Goal: Task Accomplishment & Management: Use online tool/utility

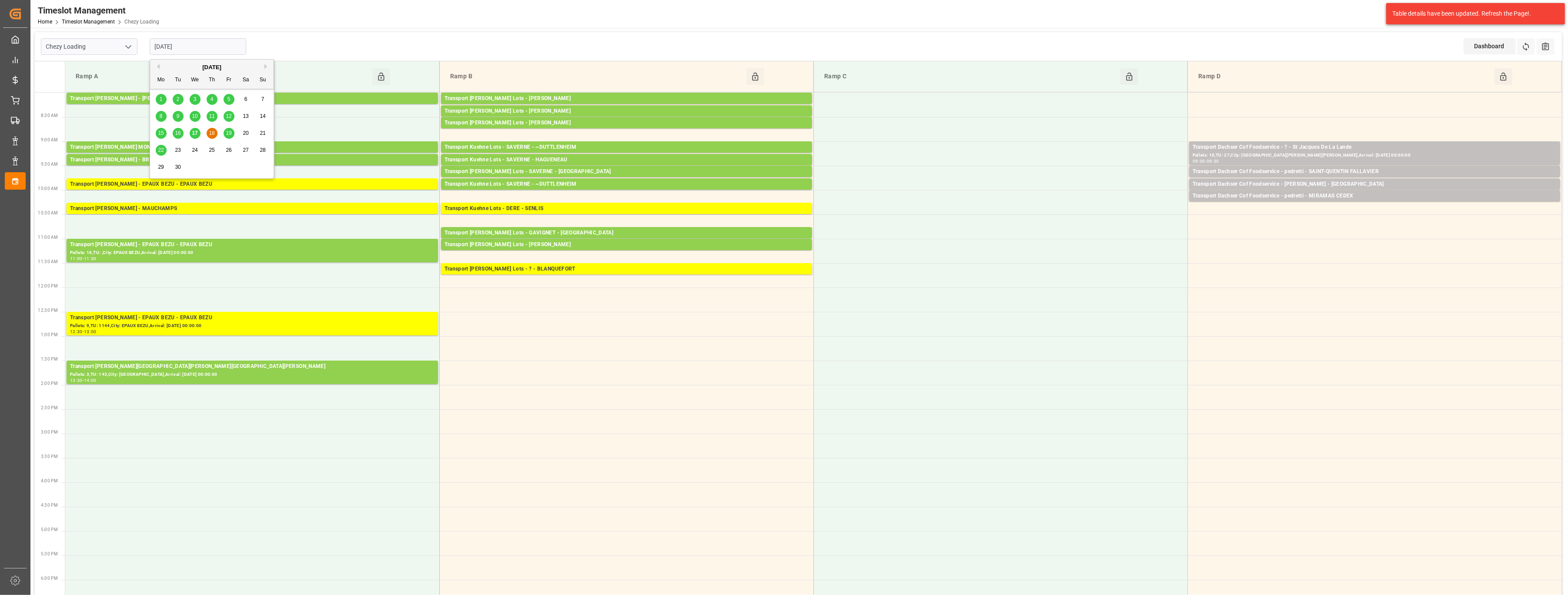
click at [221, 50] on input "[DATE]" at bounding box center [197, 46] width 96 height 16
click at [192, 133] on span "17" at bounding box center [195, 133] width 6 height 6
type input "[DATE]"
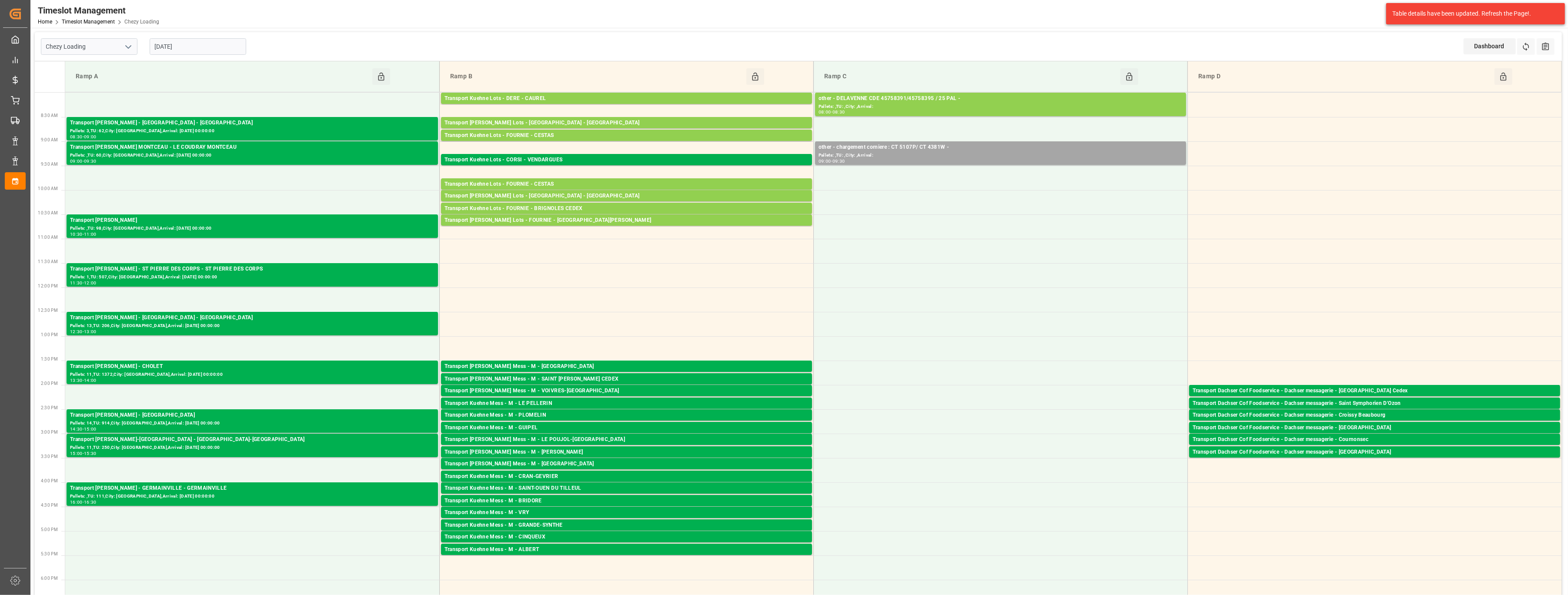
click at [132, 50] on icon "open menu" at bounding box center [128, 47] width 10 height 10
click at [119, 77] on div "Chezy Unloading" at bounding box center [89, 86] width 96 height 20
type input "Chezy Unloading"
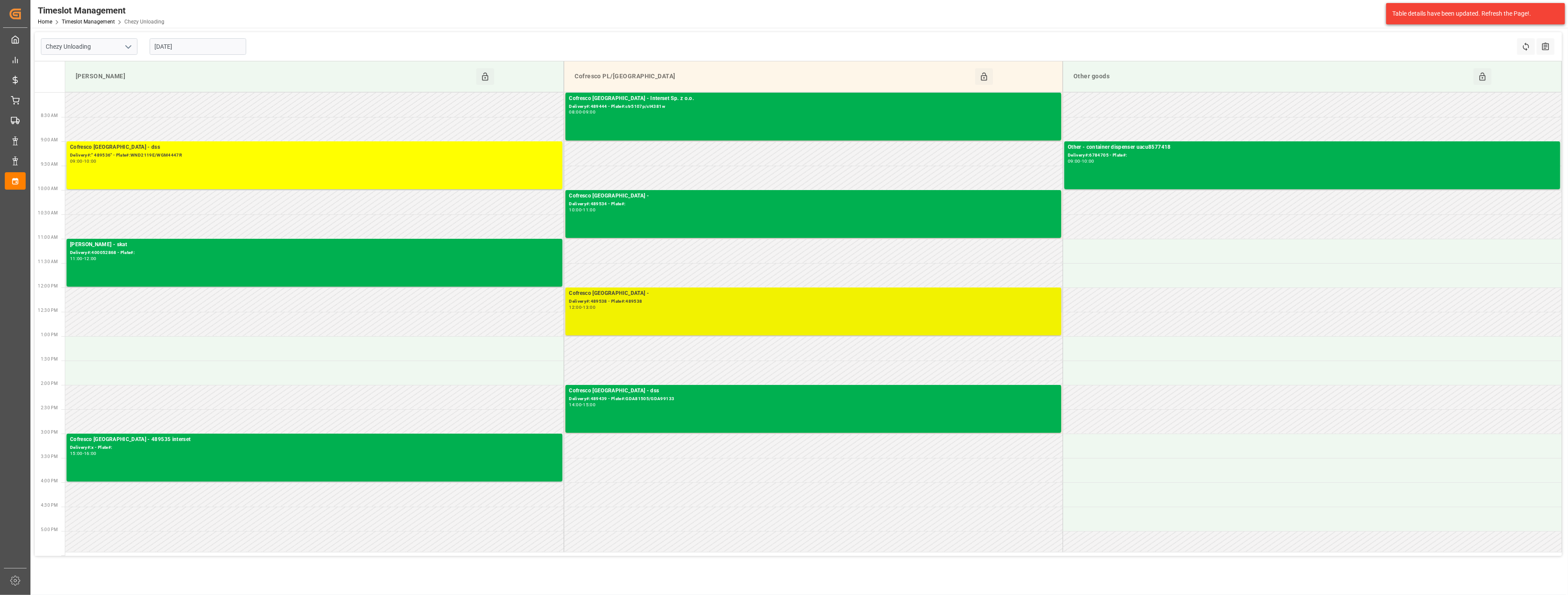
click at [827, 306] on div "12:00 - 13:00" at bounding box center [813, 307] width 489 height 5
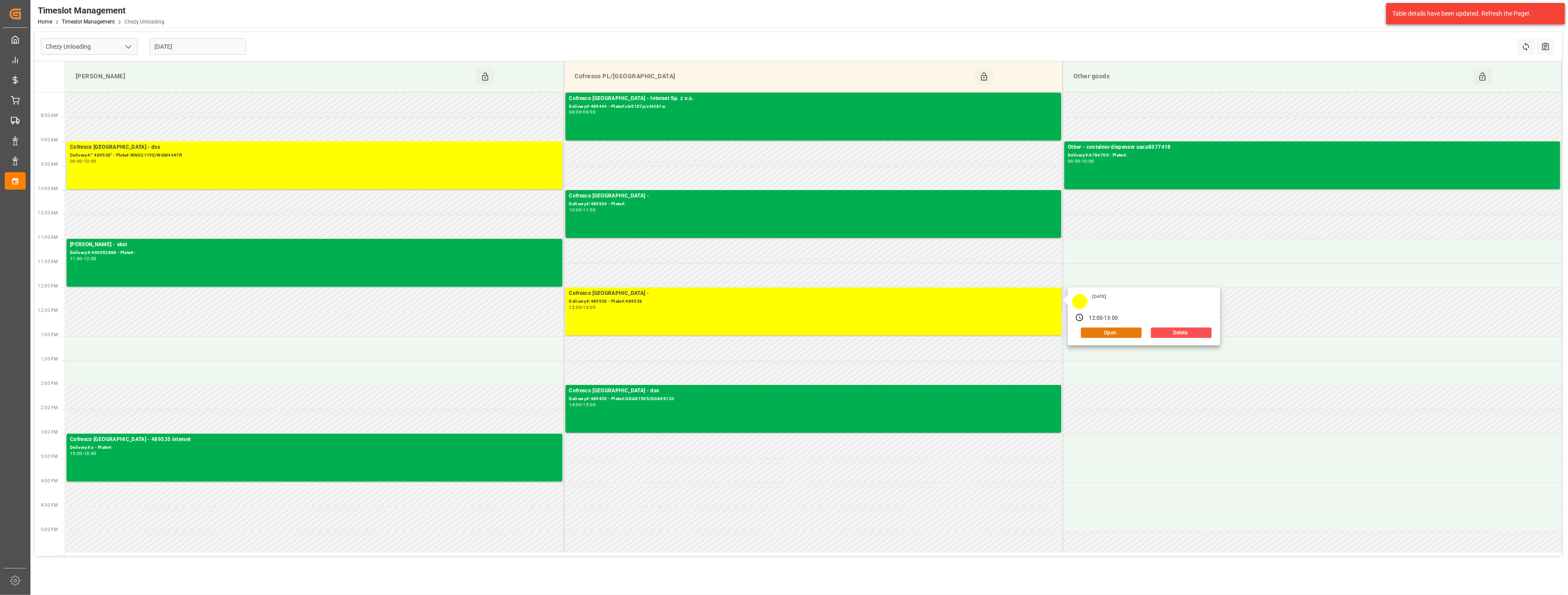
click at [1128, 332] on button "Open" at bounding box center [1111, 333] width 61 height 10
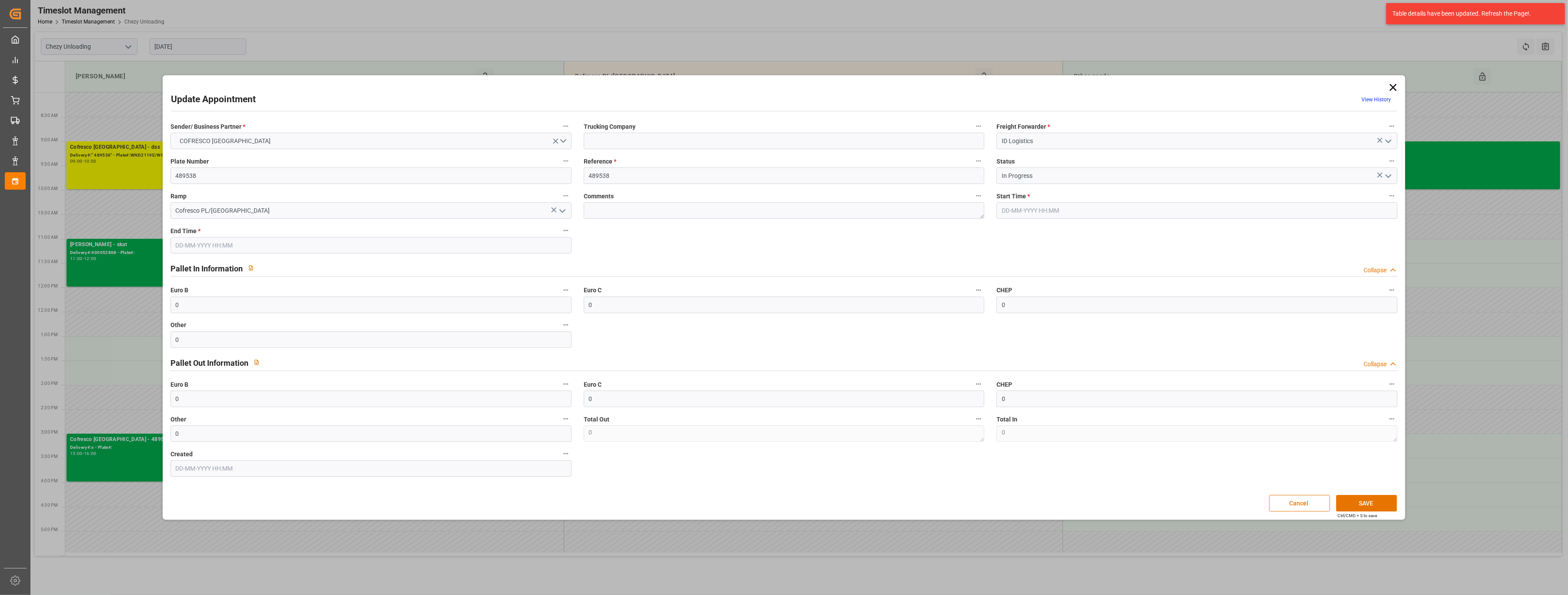
type input "[DATE] 12:00"
type input "[DATE] 13:00"
type input "[DATE] 11:24"
click at [1387, 169] on button "open menu" at bounding box center [1388, 176] width 13 height 14
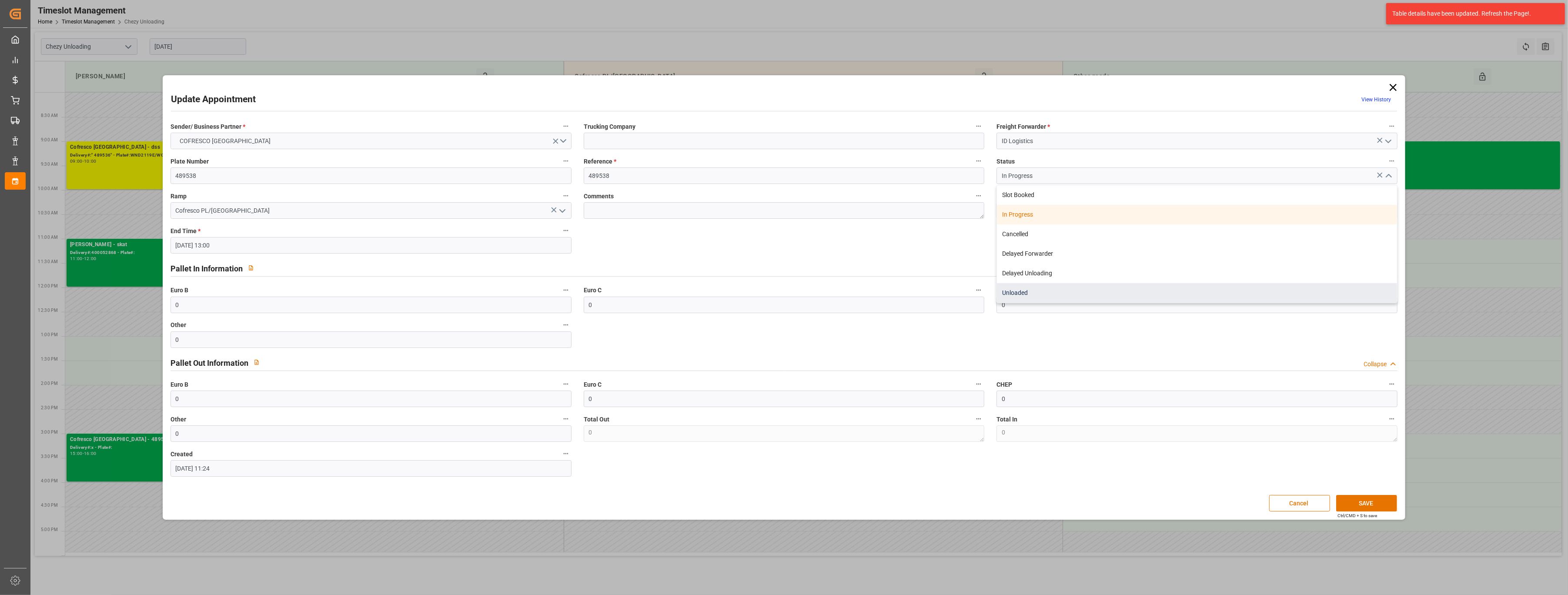
click at [1273, 287] on div "Unloaded" at bounding box center [1197, 293] width 400 height 20
type input "Unloaded"
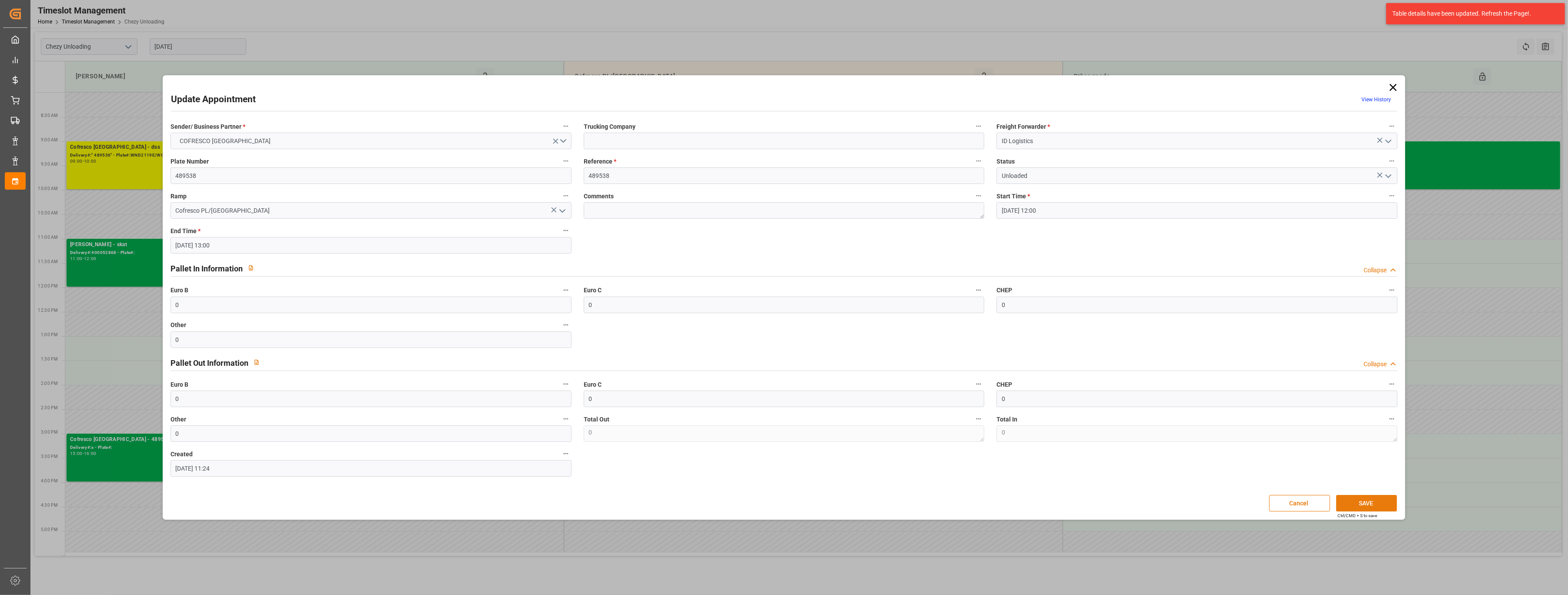
click at [1354, 506] on button "SAVE" at bounding box center [1366, 503] width 61 height 16
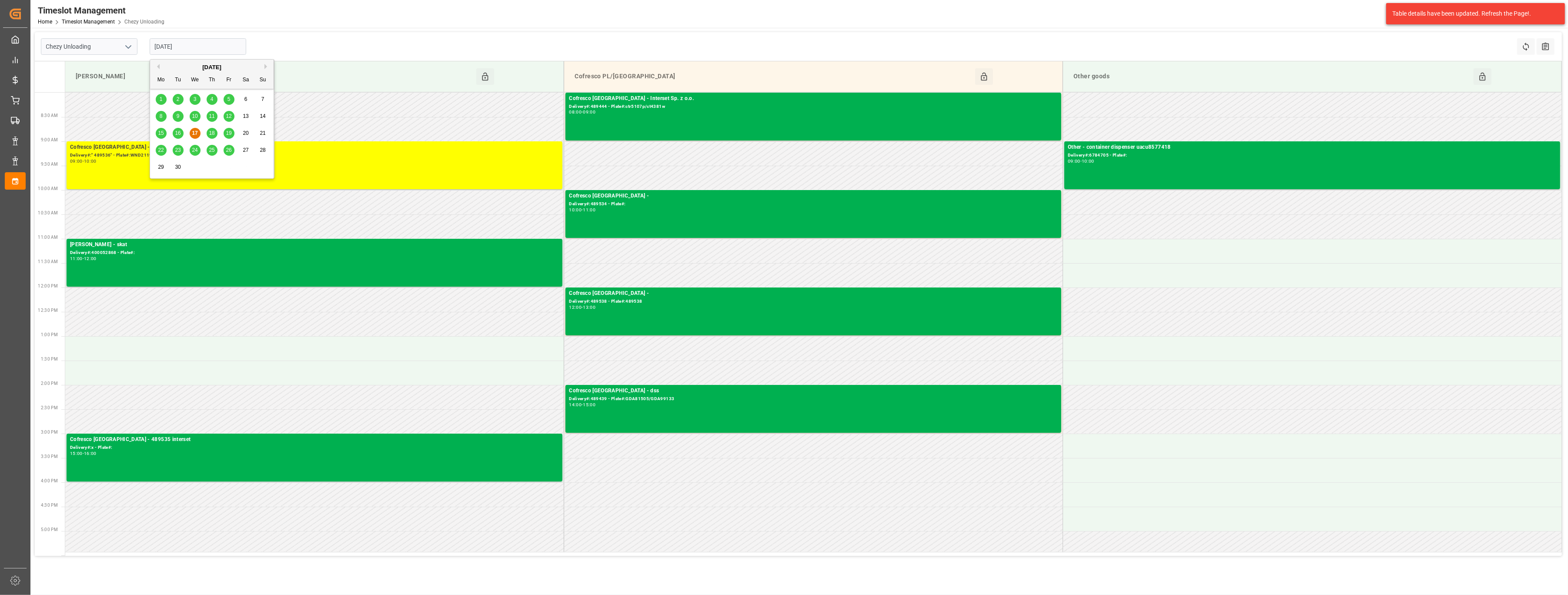
click at [231, 49] on input "[DATE]" at bounding box center [197, 46] width 96 height 16
click at [233, 132] on div "19" at bounding box center [229, 134] width 11 height 10
type input "[DATE]"
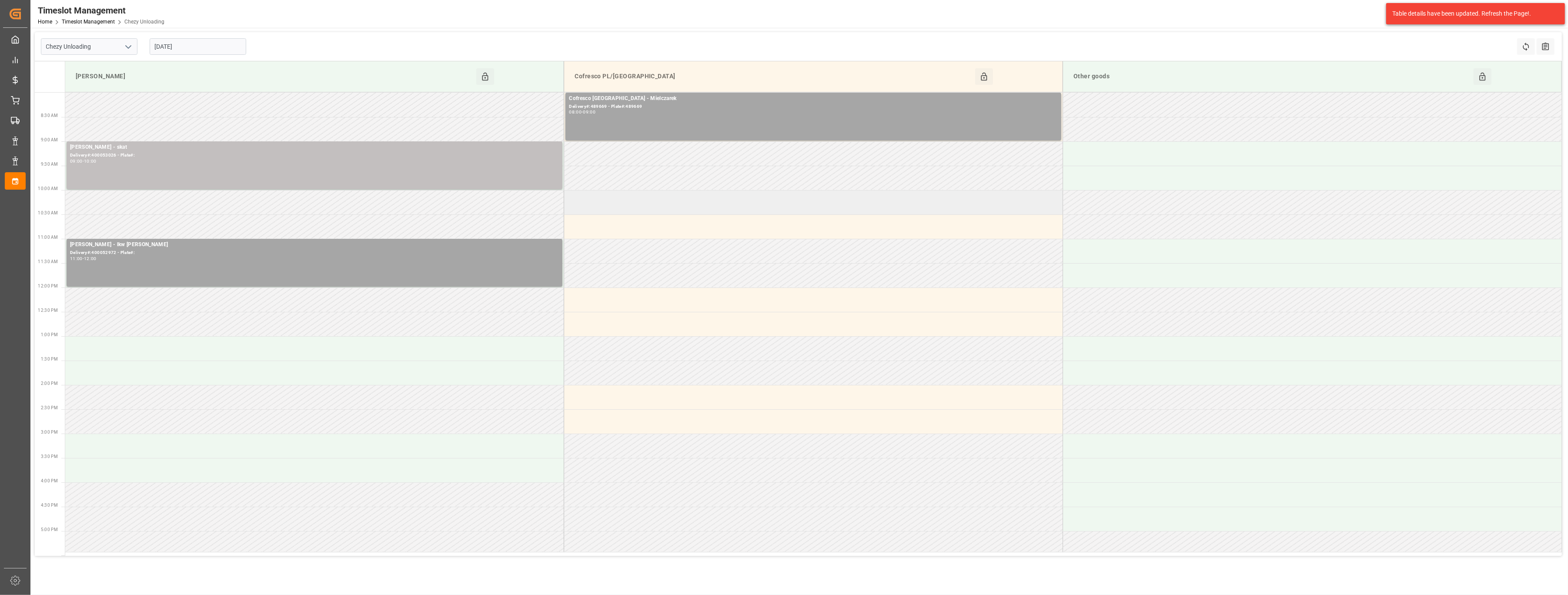
click at [840, 207] on td at bounding box center [813, 202] width 499 height 24
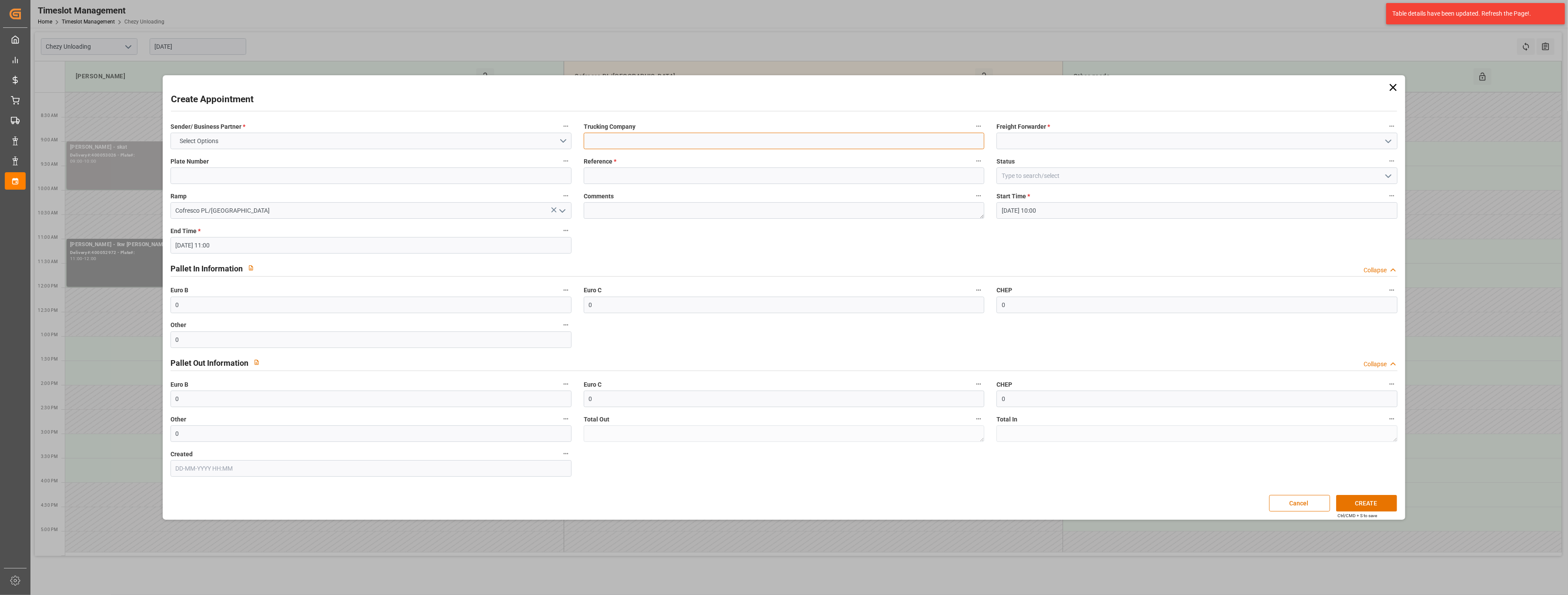
click at [683, 140] on input at bounding box center [784, 141] width 401 height 16
type input "Eversia 9 PU"
click at [1026, 147] on input at bounding box center [1197, 141] width 401 height 16
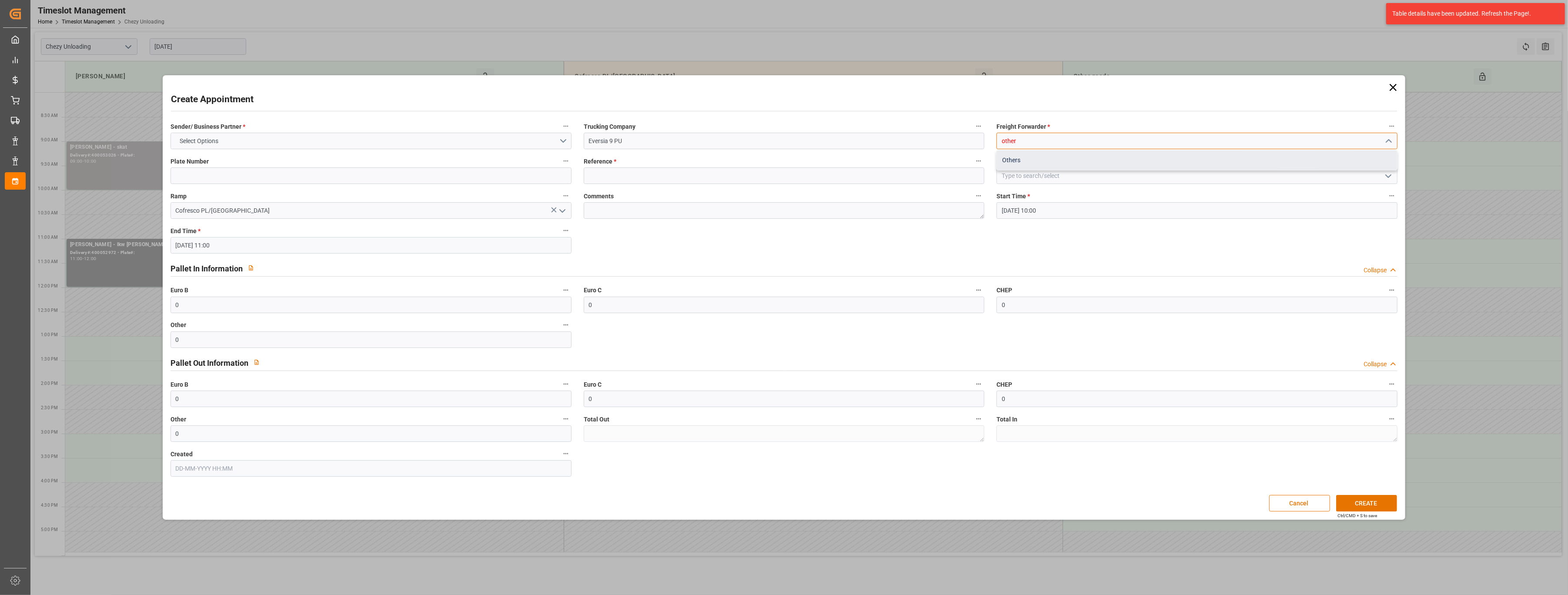
click at [1016, 164] on div "Others" at bounding box center [1197, 161] width 400 height 20
type input "Others"
click at [735, 175] on input at bounding box center [784, 176] width 401 height 16
type input "bl manquant"
click at [513, 143] on button "Select Options" at bounding box center [371, 141] width 401 height 16
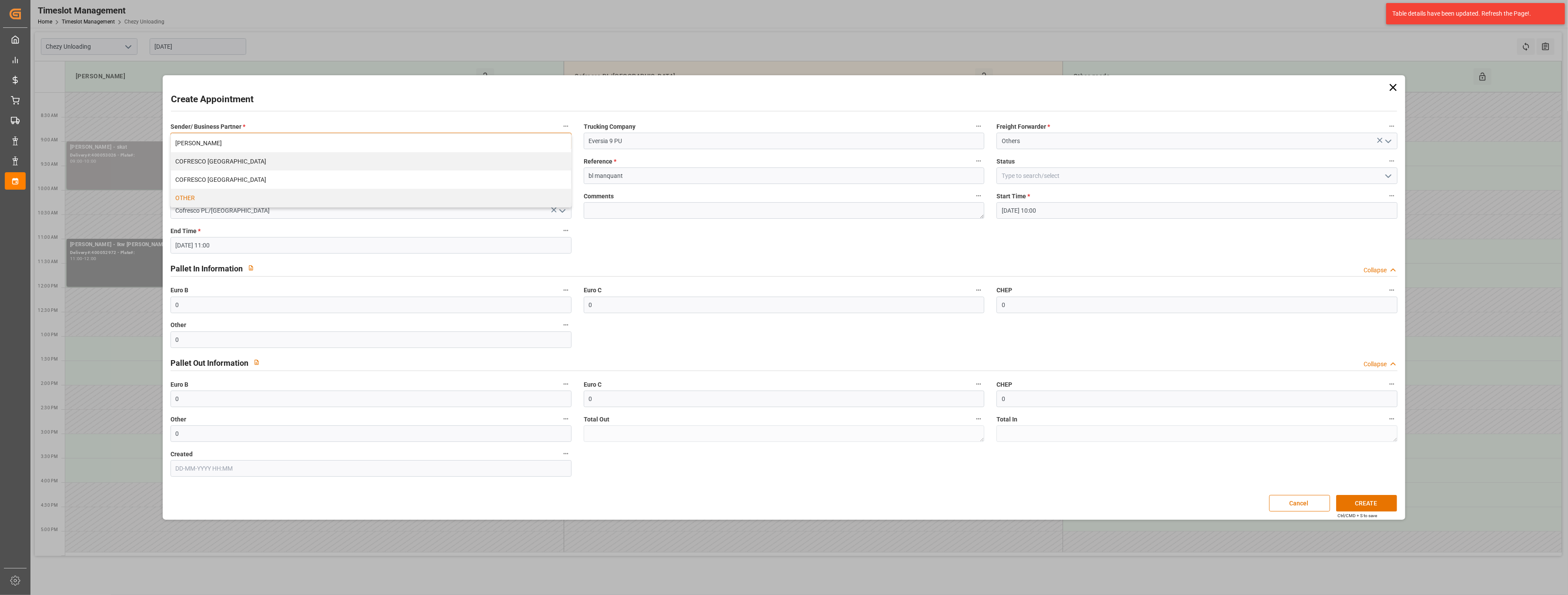
click at [458, 196] on div "OTHER" at bounding box center [371, 198] width 400 height 18
click at [1362, 505] on button "CREATE" at bounding box center [1366, 503] width 61 height 16
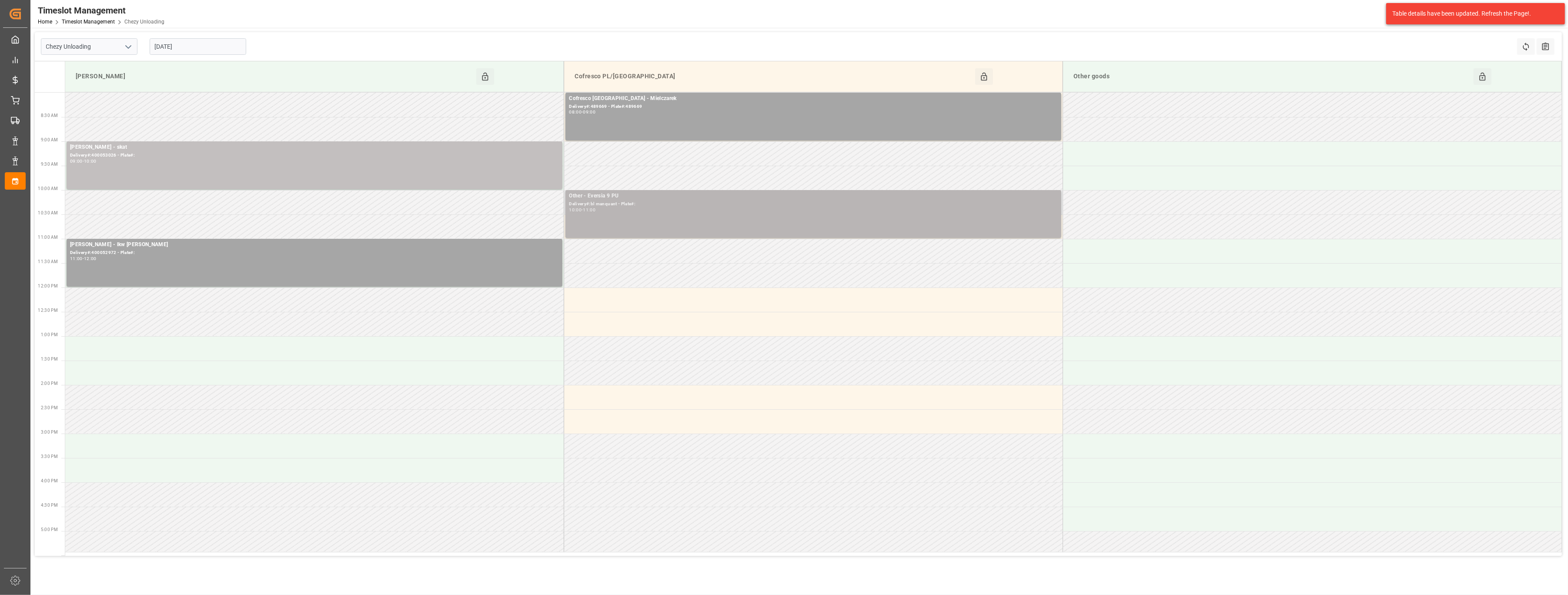
click at [655, 206] on div "Delivery#:bl manquant - Plate#:" at bounding box center [813, 204] width 489 height 7
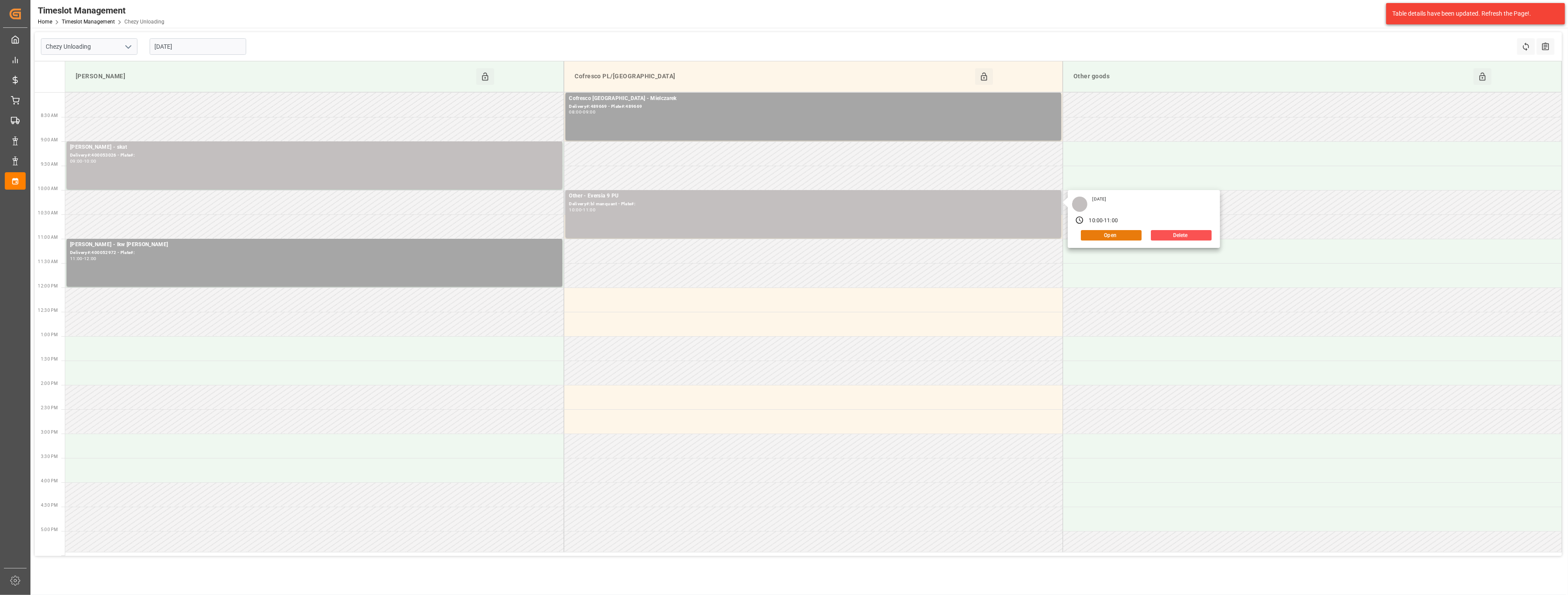
click at [1117, 234] on button "Open" at bounding box center [1111, 235] width 61 height 10
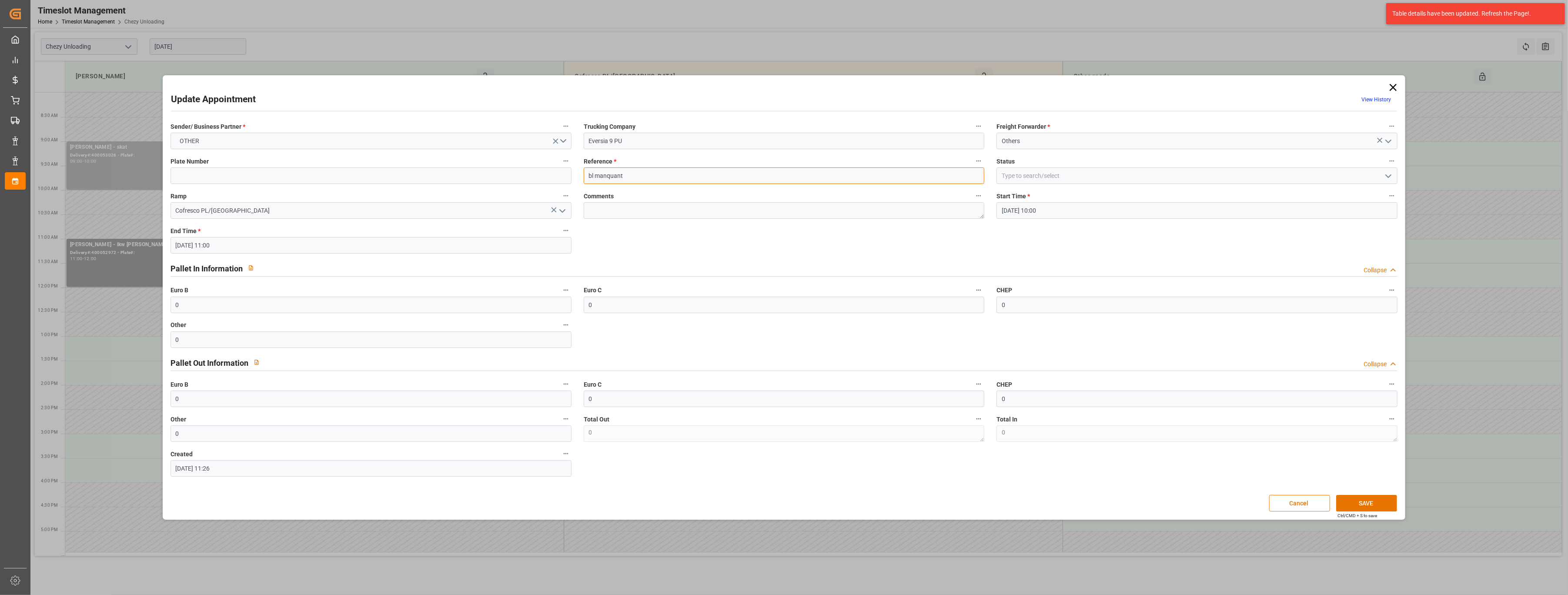
drag, startPoint x: 648, startPoint y: 173, endPoint x: 531, endPoint y: 165, distance: 117.3
click at [531, 165] on div "Sender/ Business Partner * OTHER Trucking Company Eversia 9 PU Freight Forwarde…" at bounding box center [784, 298] width 1239 height 362
click at [658, 146] on input "Eversia 9 PU" at bounding box center [784, 141] width 401 height 16
type input "Eversia 9 PU 6781518 salle [PERSON_NAME]"
click at [623, 180] on input at bounding box center [784, 176] width 401 height 16
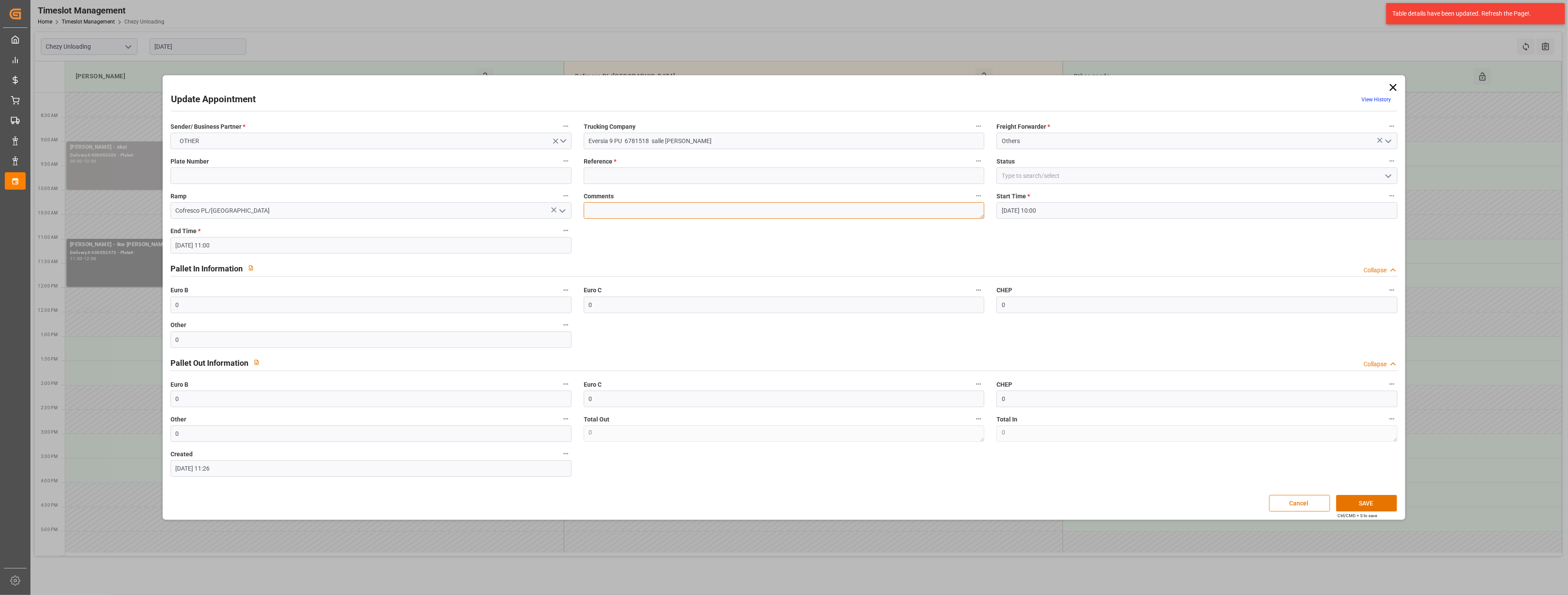
click at [629, 202] on textarea at bounding box center [784, 210] width 401 height 16
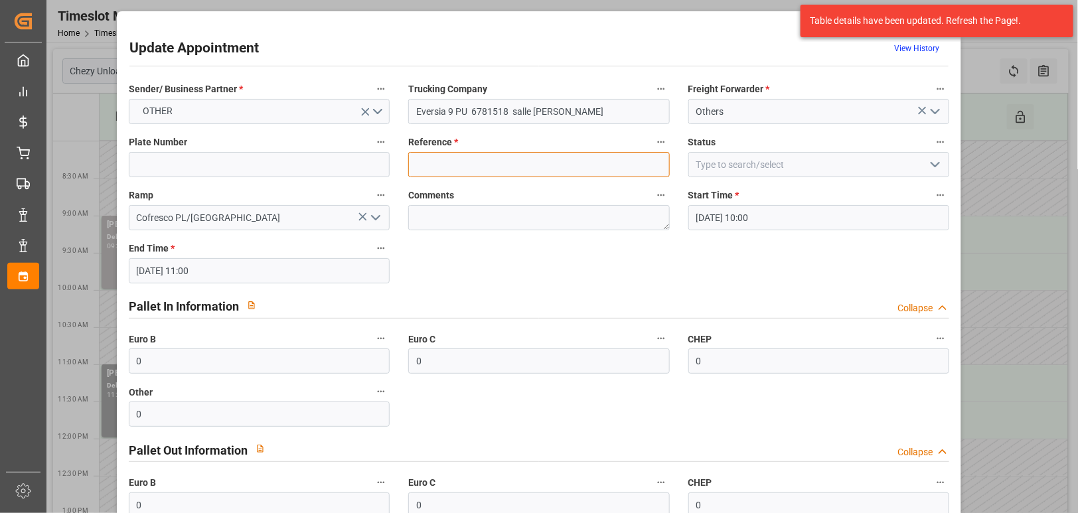
click at [487, 167] on input at bounding box center [538, 164] width 261 height 25
type input "8300125497"
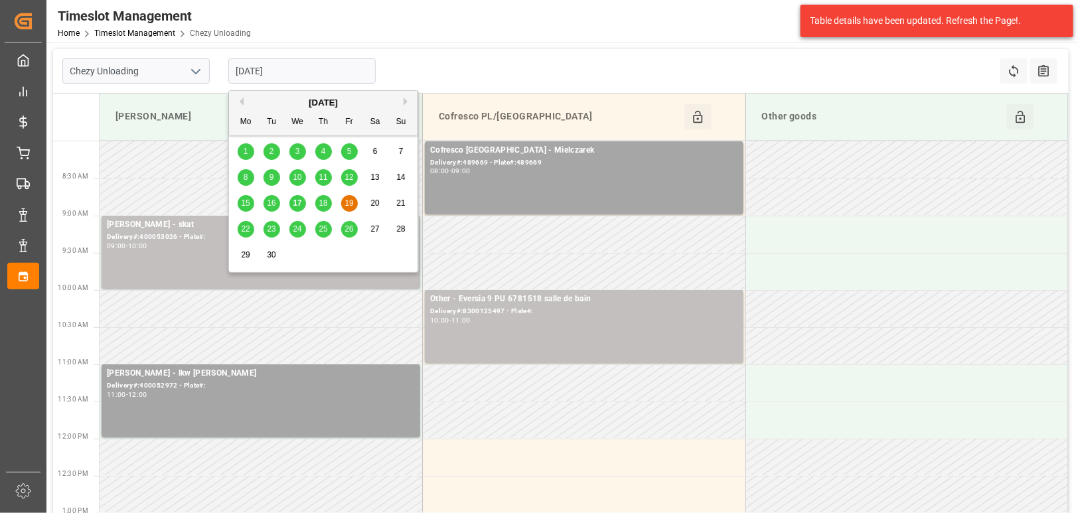
click at [343, 74] on input "[DATE]" at bounding box center [301, 70] width 147 height 25
click at [297, 206] on span "17" at bounding box center [297, 203] width 9 height 9
type input "[DATE]"
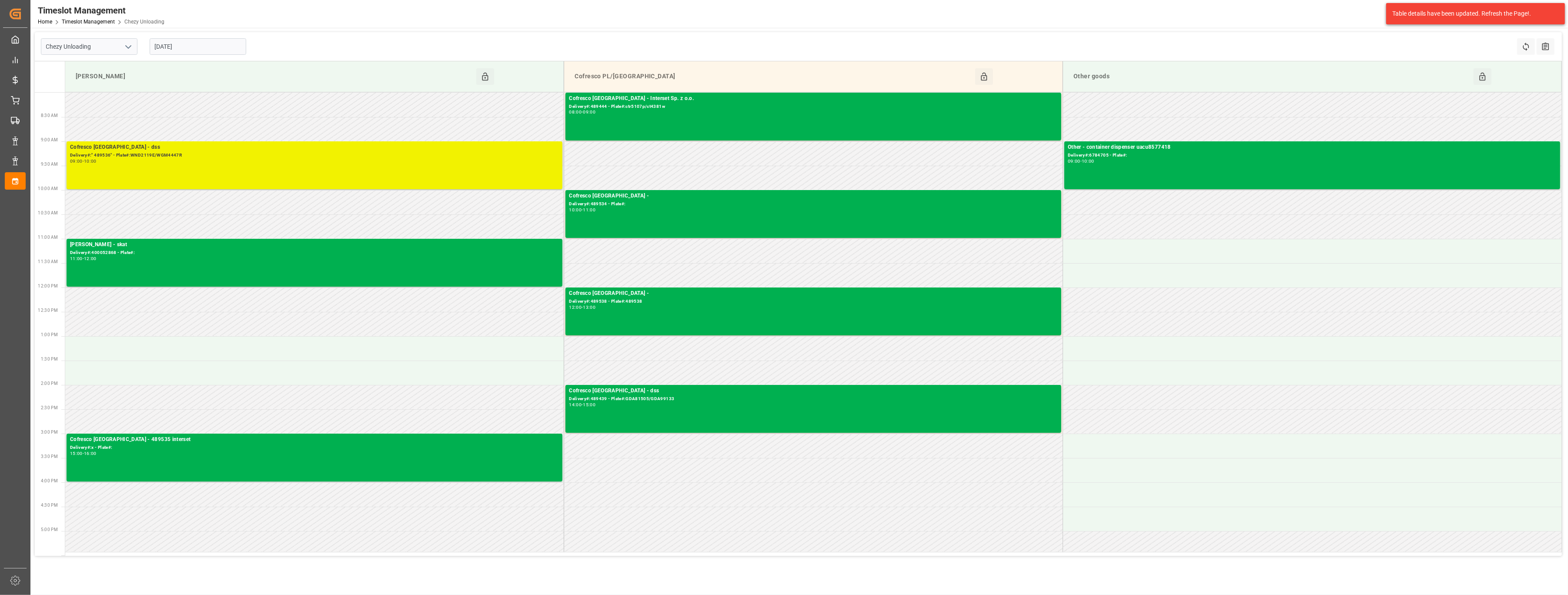
click at [372, 159] on div "09:00 - 10:00" at bounding box center [314, 161] width 489 height 5
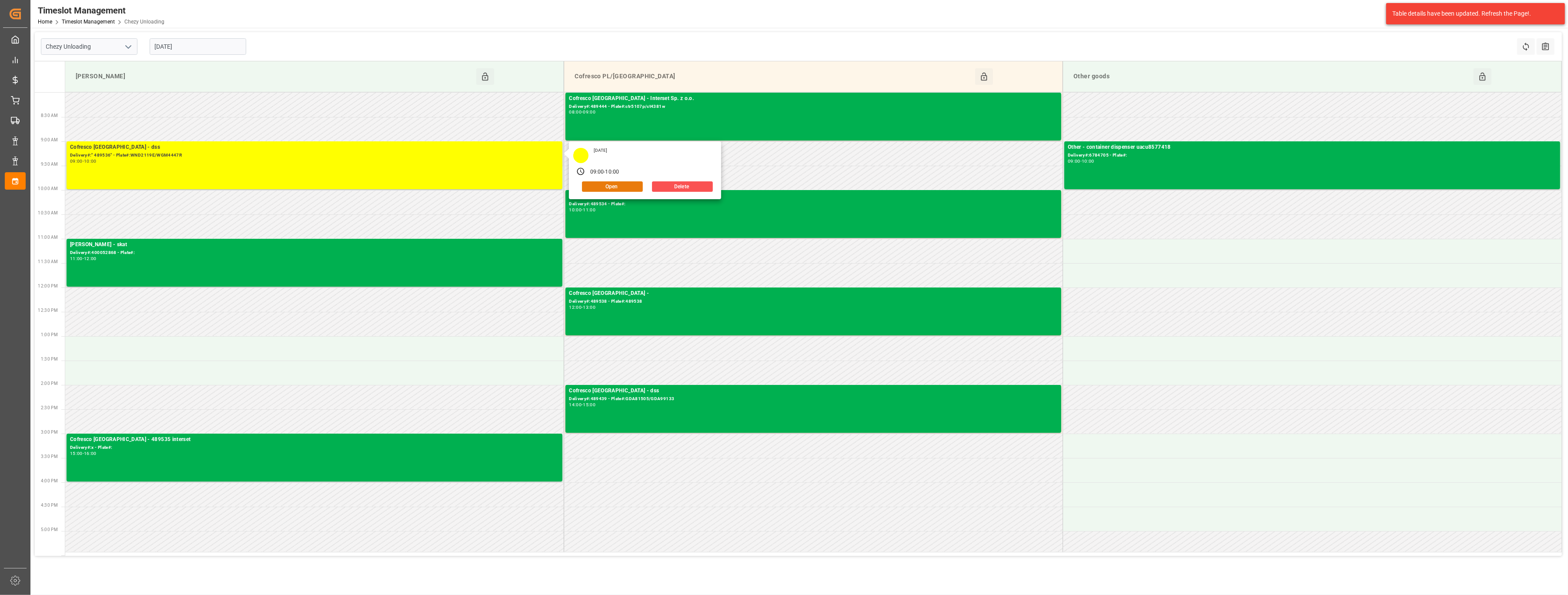
click at [607, 183] on button "Open" at bounding box center [612, 187] width 61 height 10
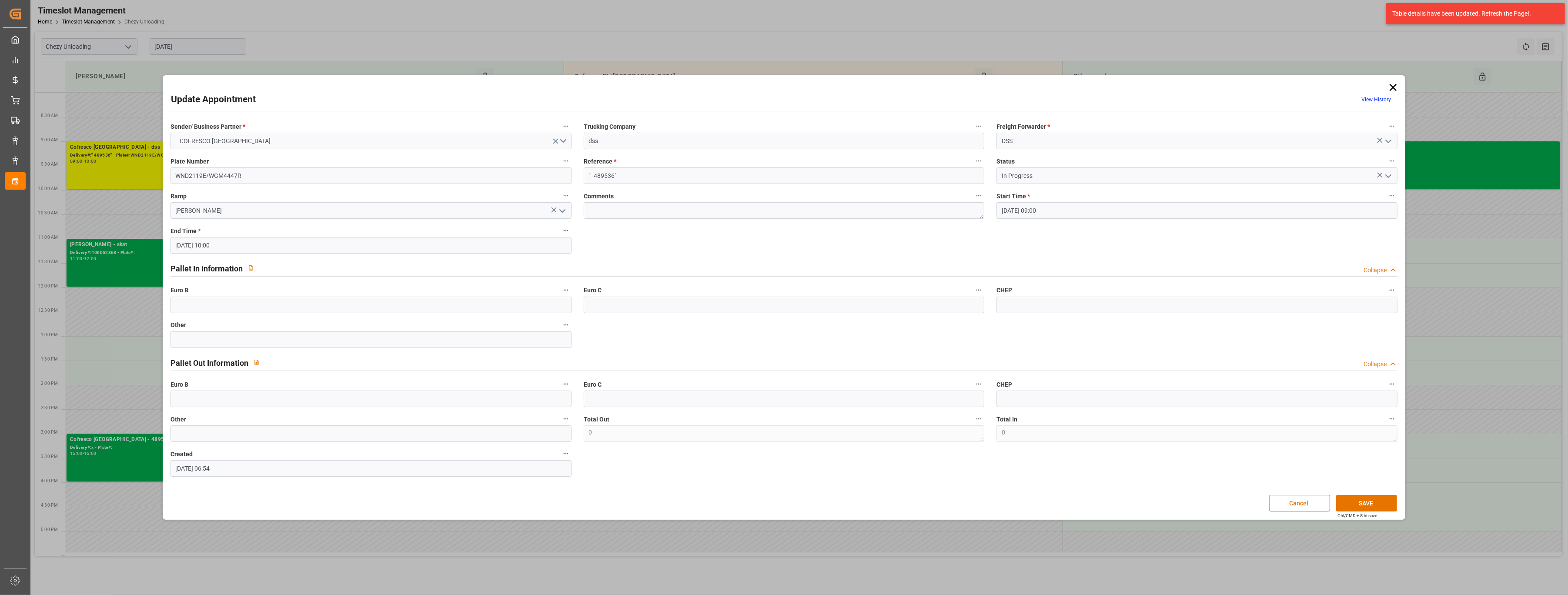
click at [1384, 180] on icon "open menu" at bounding box center [1388, 176] width 10 height 10
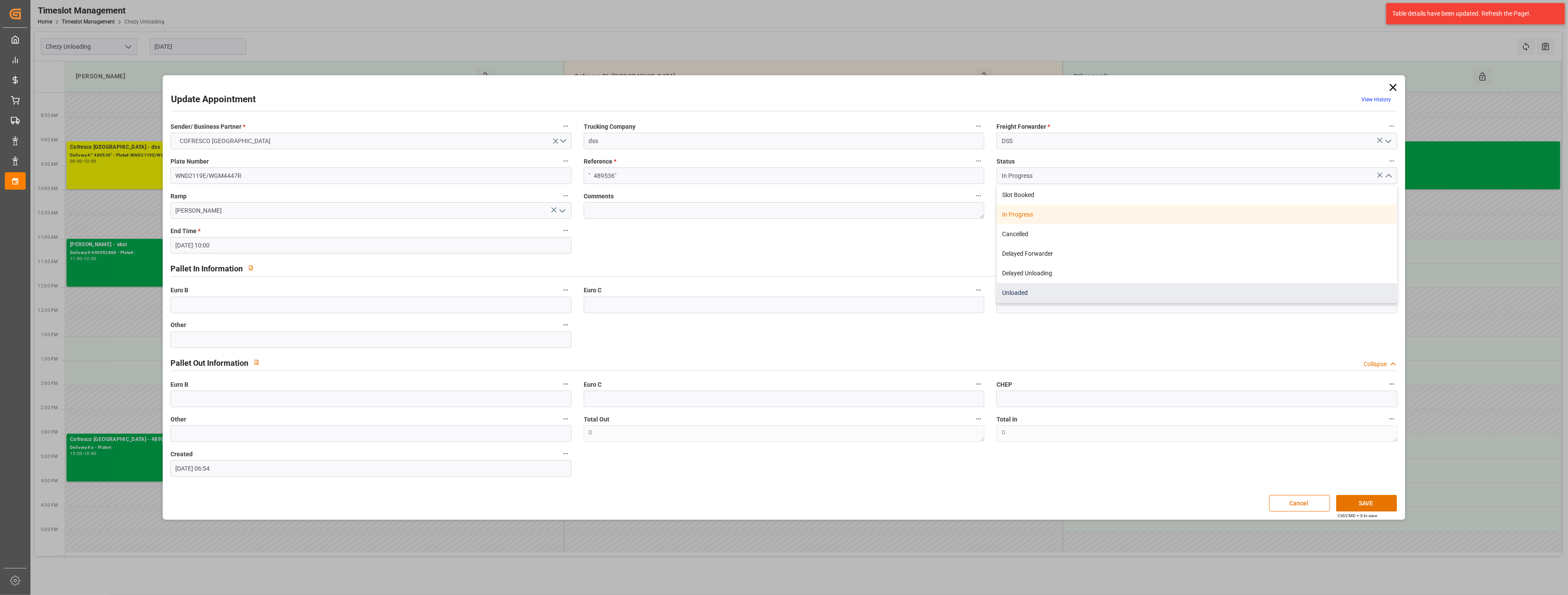
click at [1288, 295] on div "Unloaded" at bounding box center [1197, 293] width 400 height 20
type input "Unloaded"
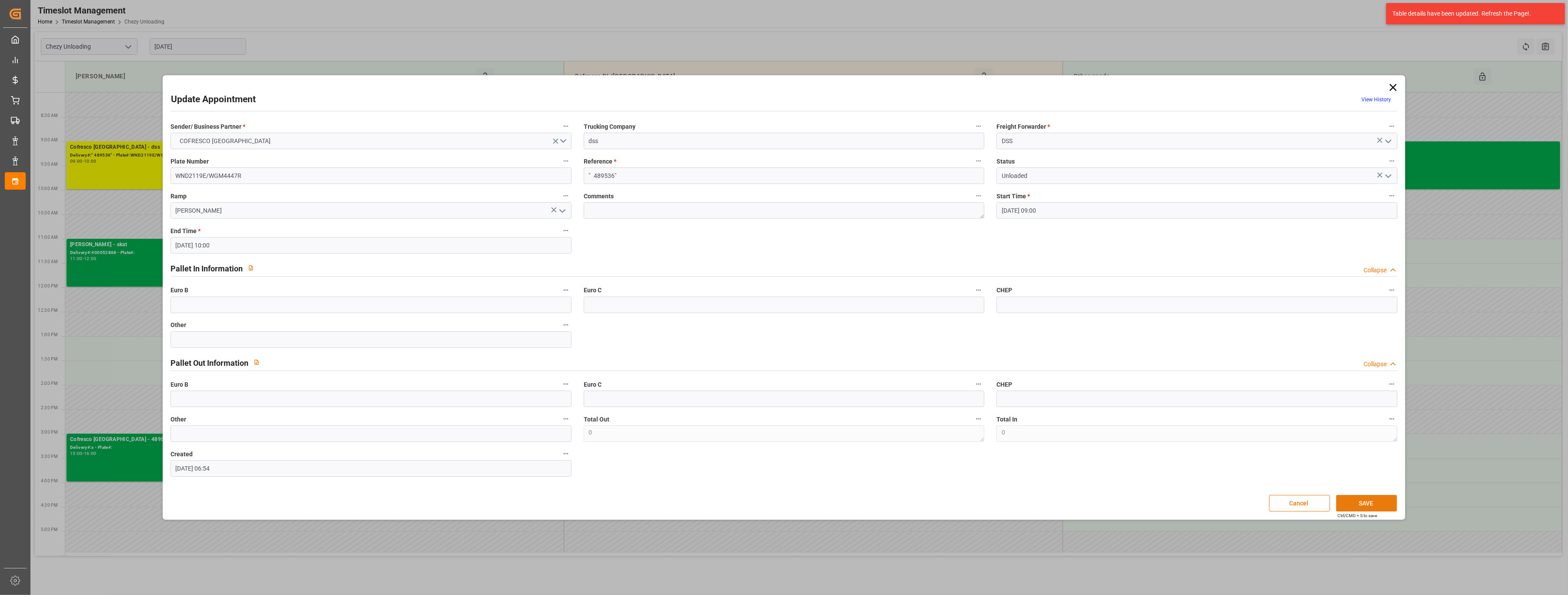
click at [1348, 499] on button "SAVE" at bounding box center [1366, 503] width 61 height 16
